Goal: Obtain resource: Obtain resource

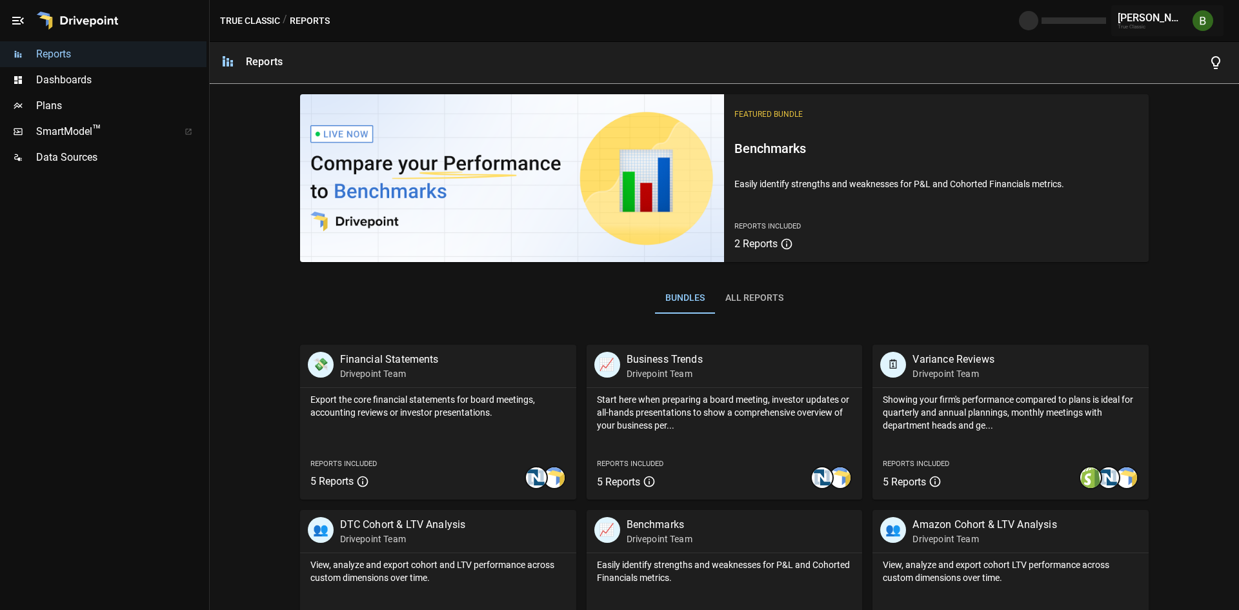
click at [67, 103] on span "Plans" at bounding box center [121, 105] width 170 height 15
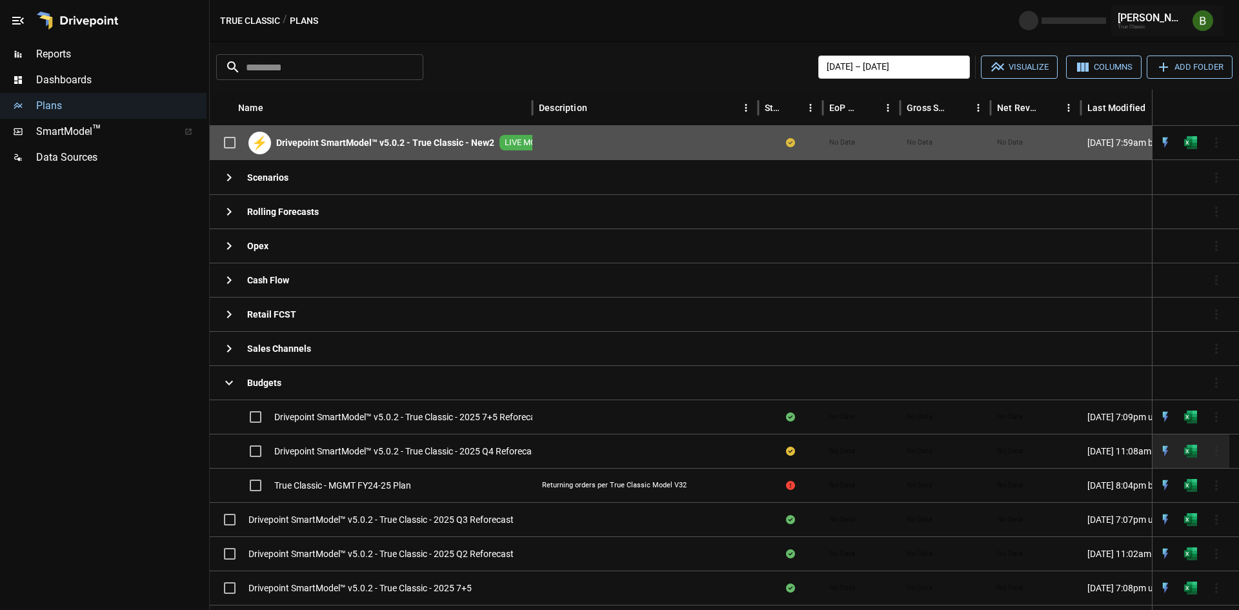
click at [544, 442] on div at bounding box center [646, 451] width 226 height 34
click at [1194, 453] on img "Open in Excel" at bounding box center [1191, 451] width 13 height 13
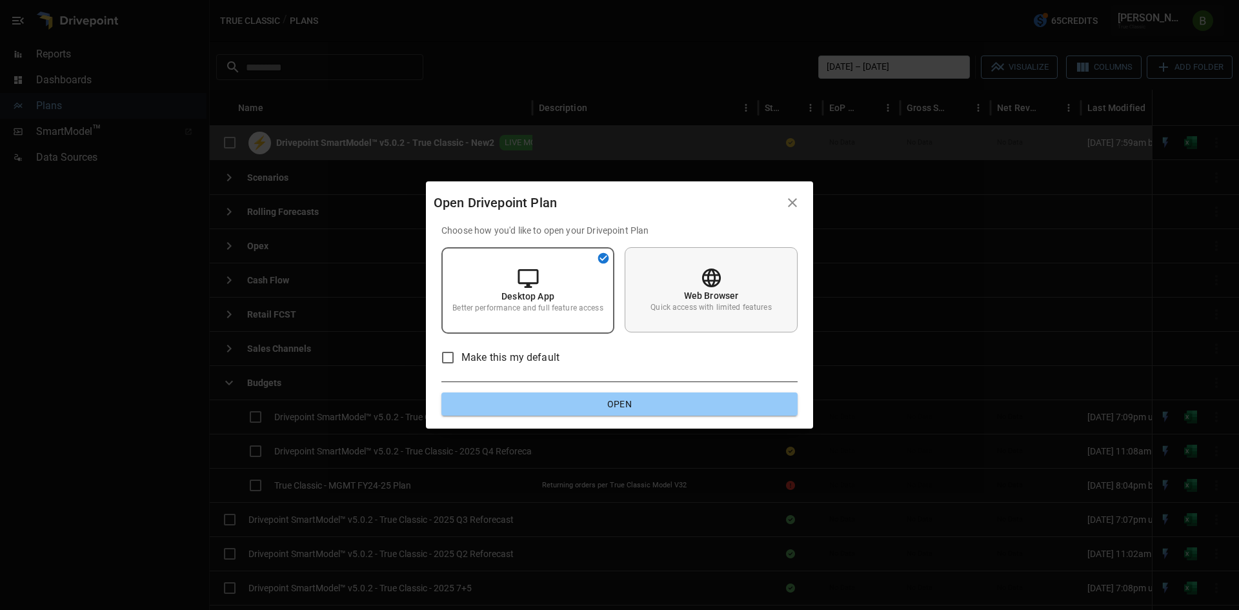
click at [657, 267] on div "Web Browser Quick access with limited features" at bounding box center [711, 289] width 173 height 85
click at [633, 409] on button "Open" at bounding box center [620, 403] width 356 height 23
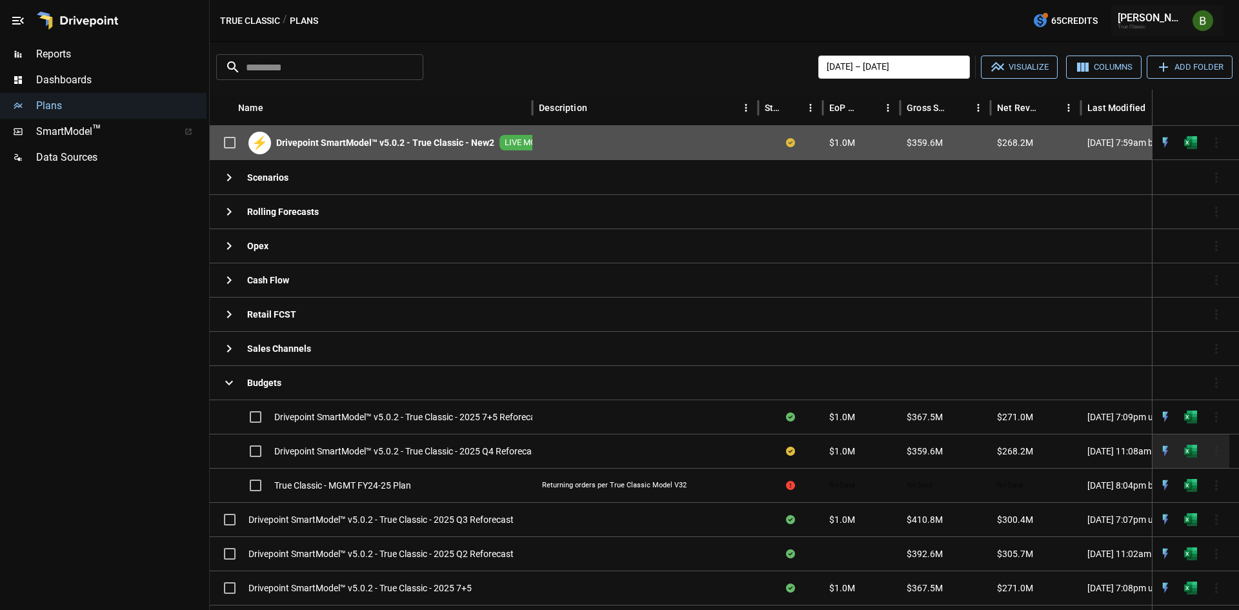
click at [1194, 447] on img "Open in Excel" at bounding box center [1191, 451] width 13 height 13
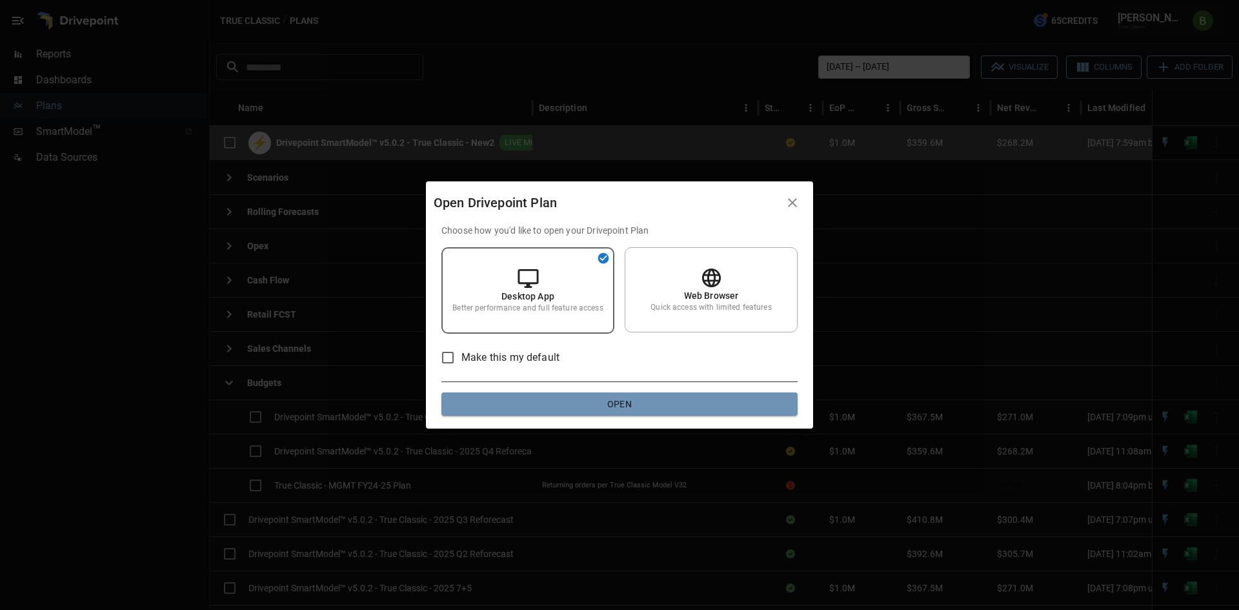
click at [644, 398] on button "Open" at bounding box center [620, 403] width 356 height 23
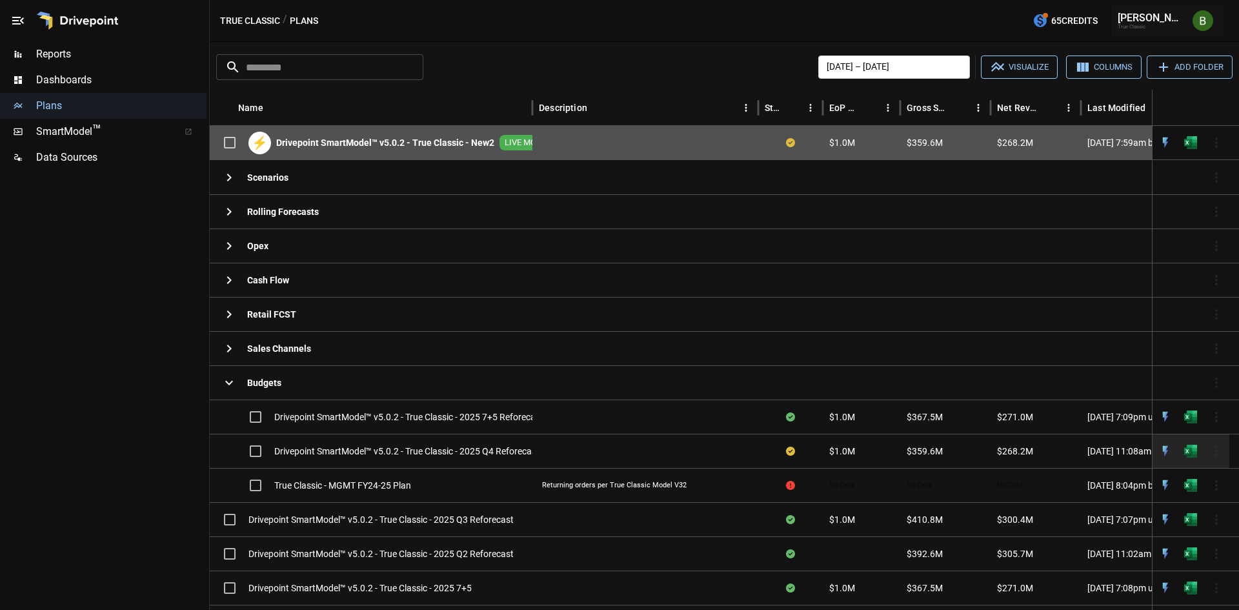
click at [1192, 447] on img "Open in Excel" at bounding box center [1191, 451] width 13 height 13
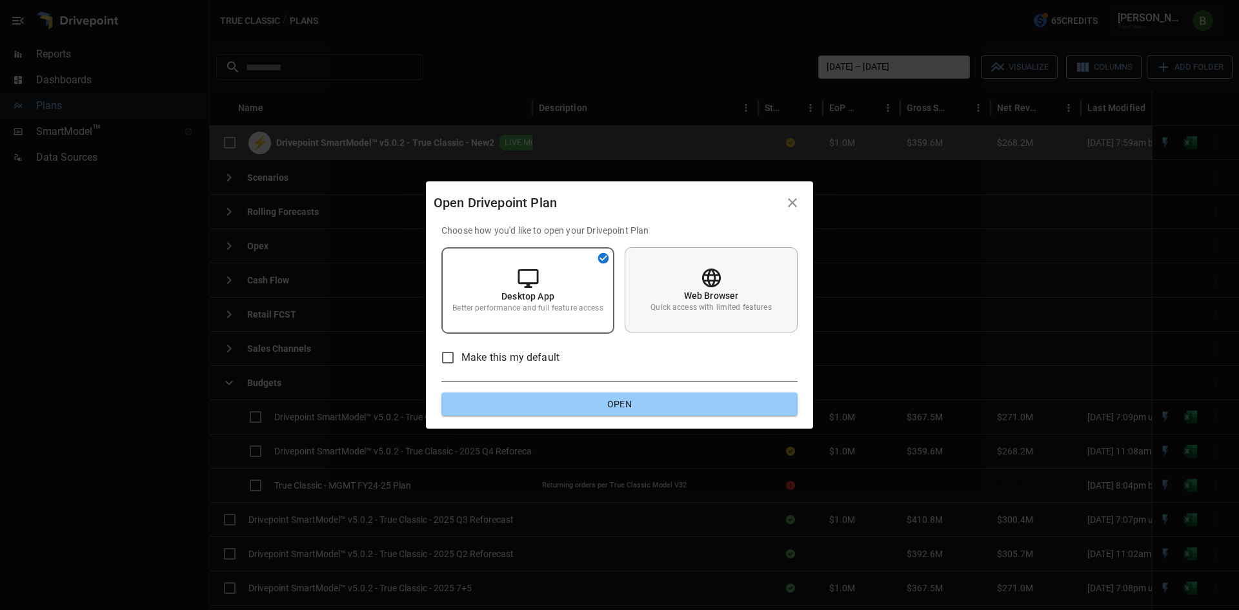
drag, startPoint x: 745, startPoint y: 292, endPoint x: 724, endPoint y: 326, distance: 39.4
click at [744, 292] on div "Web Browser Quick access with limited features" at bounding box center [711, 289] width 173 height 85
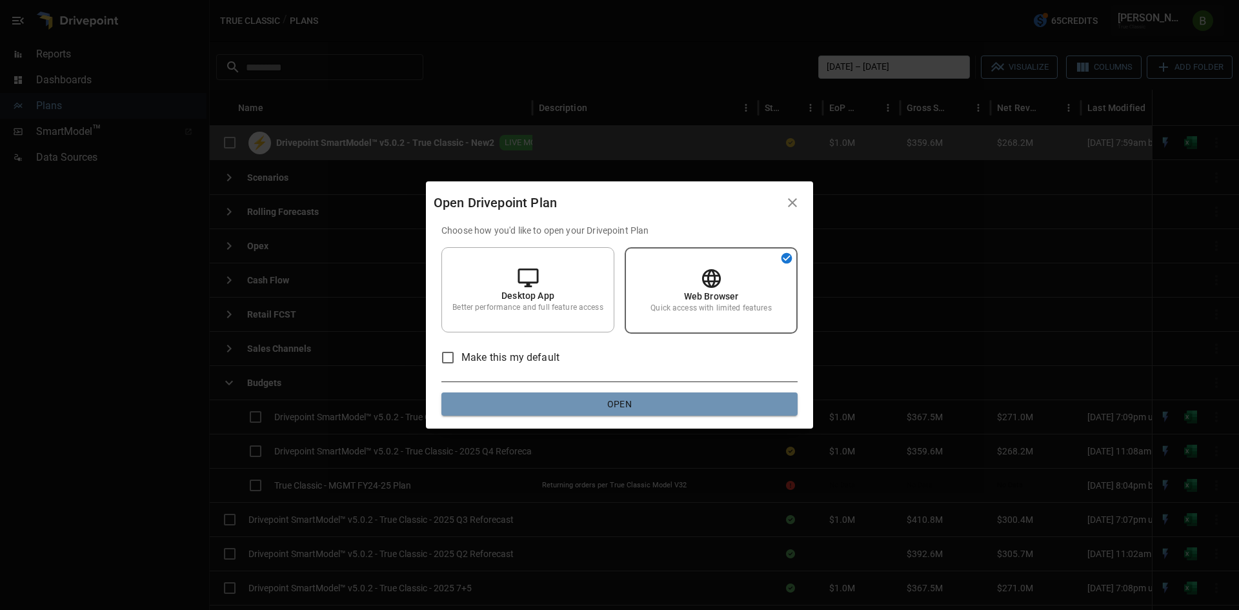
click at [632, 408] on button "Open" at bounding box center [620, 403] width 356 height 23
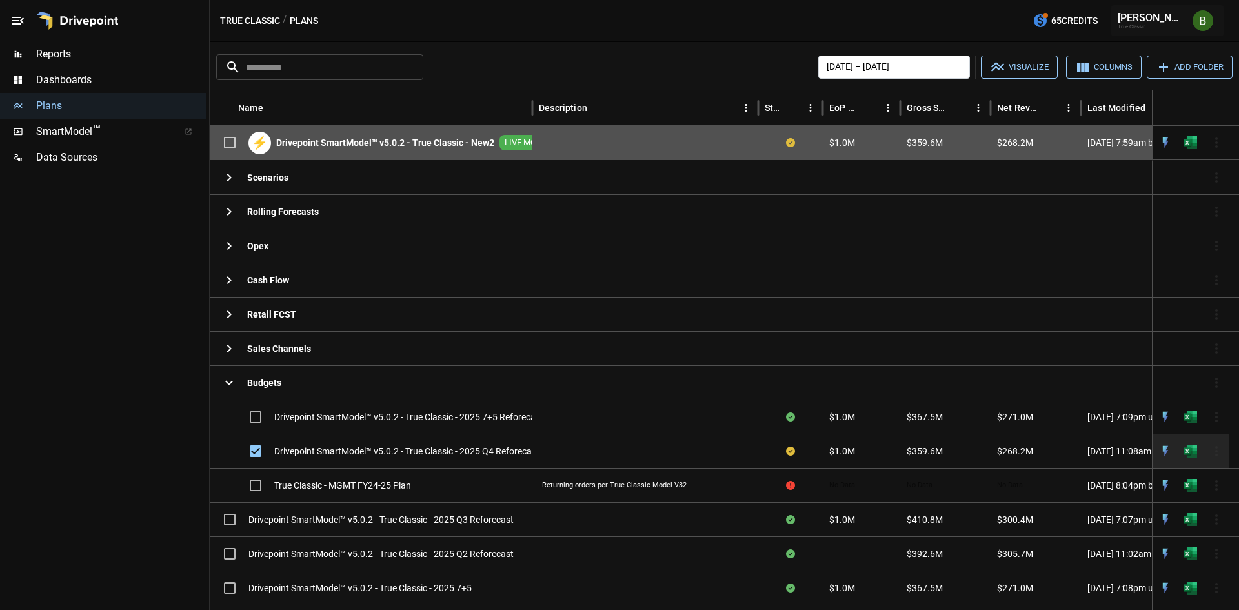
click at [308, 451] on span "Drivepoint SmartModel™ v5.0.2 - True Classic - 2025 Q4 Reforecast" at bounding box center [406, 451] width 265 height 13
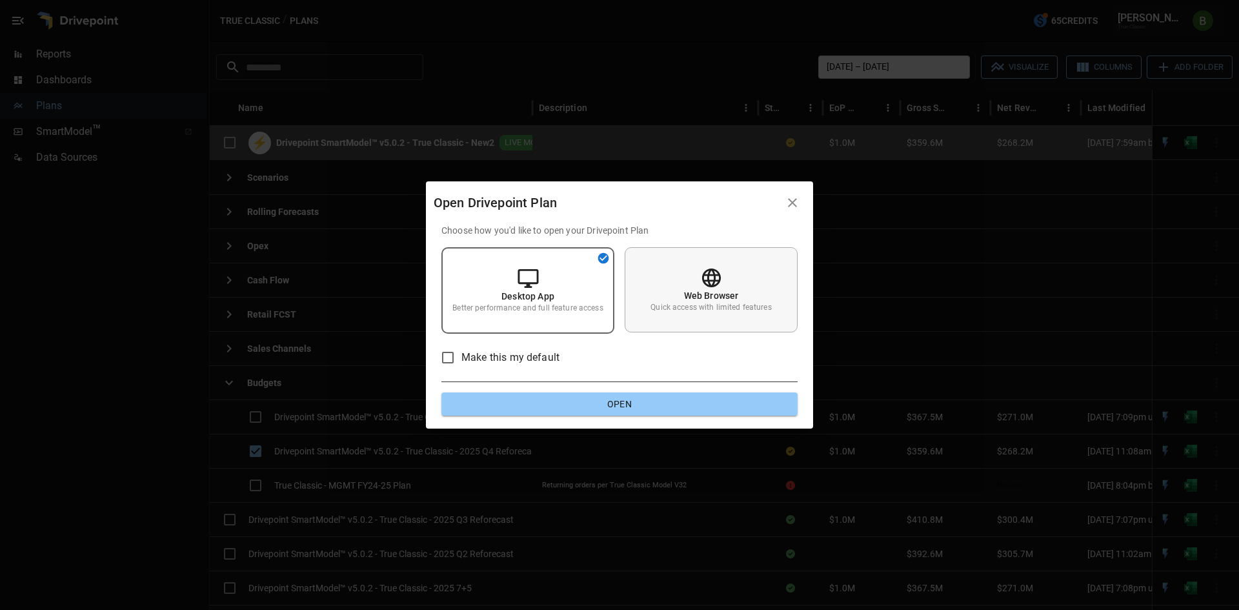
click at [724, 283] on div "Web Browser Quick access with limited features" at bounding box center [711, 289] width 173 height 85
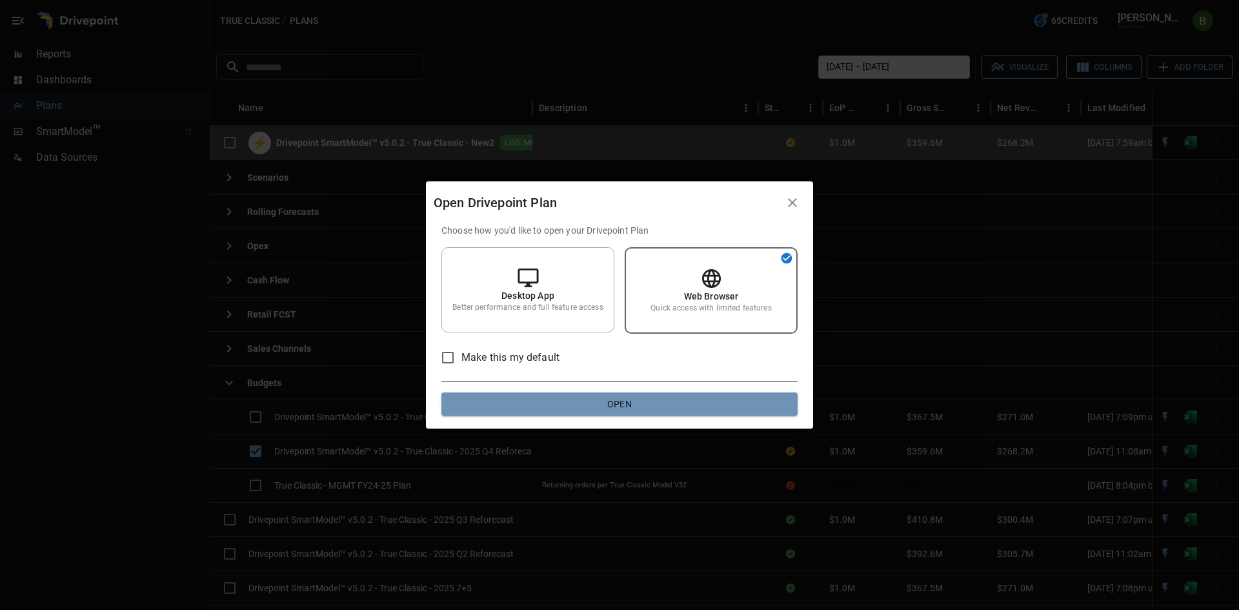
click at [661, 407] on button "Open" at bounding box center [620, 403] width 356 height 23
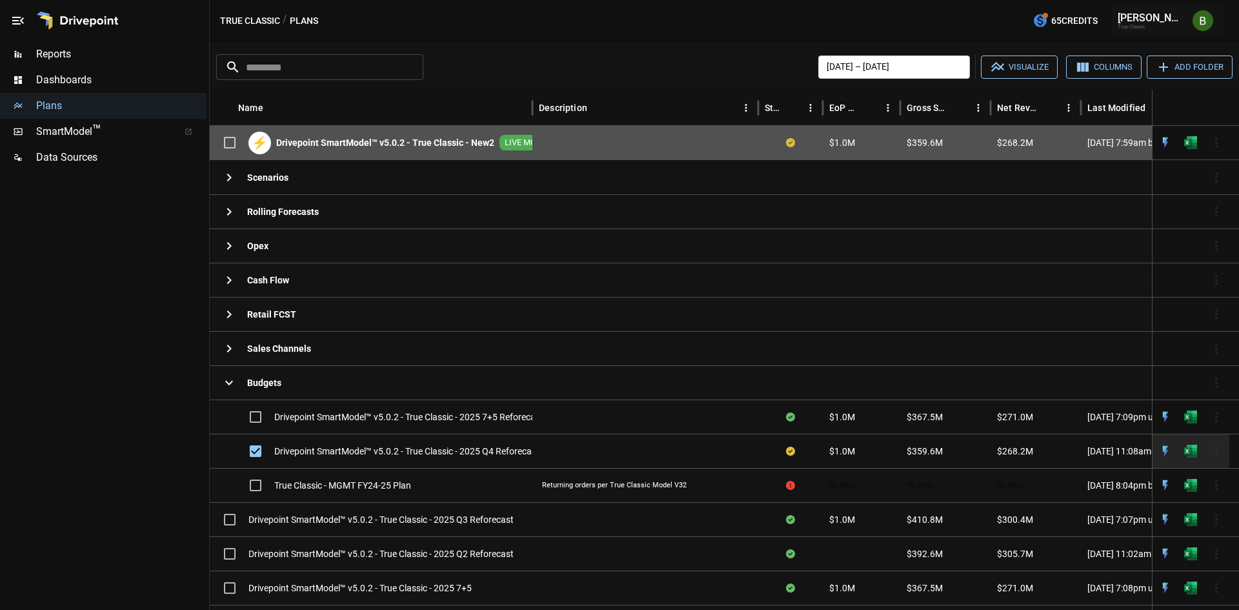
click at [346, 454] on span "Drivepoint SmartModel™ v5.0.2 - True Classic - 2025 Q4 Reforecast" at bounding box center [406, 451] width 265 height 13
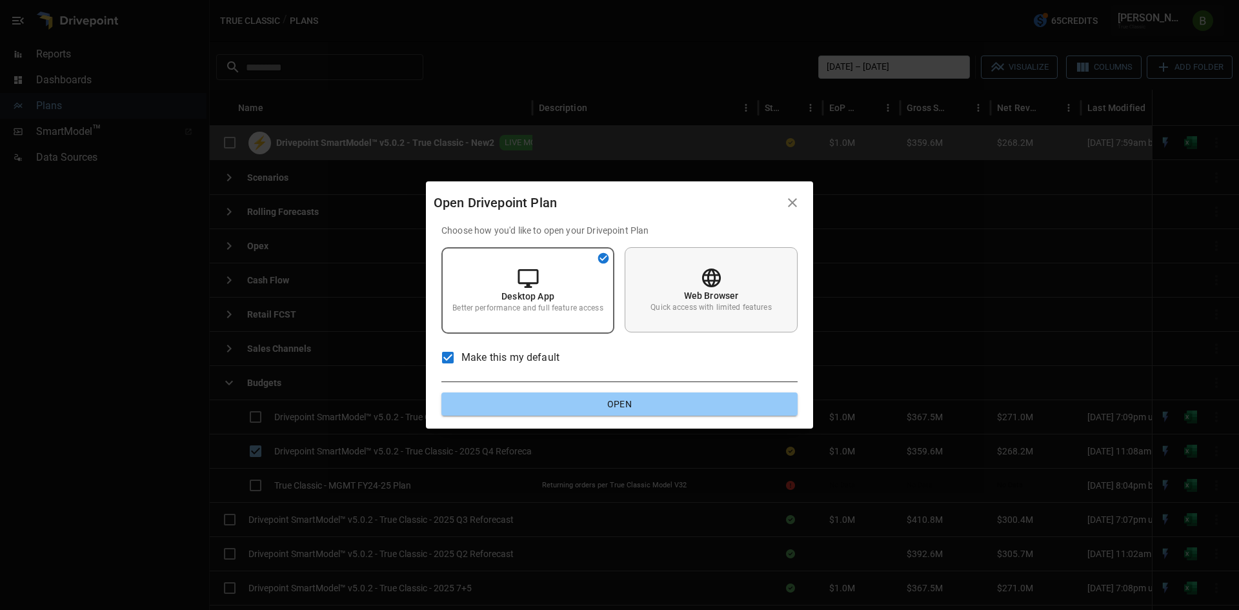
click at [723, 306] on p "Quick access with limited features" at bounding box center [711, 307] width 121 height 11
click at [669, 398] on button "Open" at bounding box center [620, 403] width 356 height 23
